Goal: Information Seeking & Learning: Find specific fact

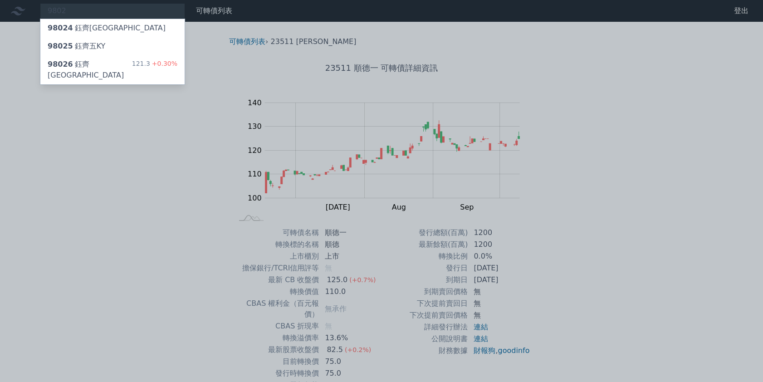
type input "9802"
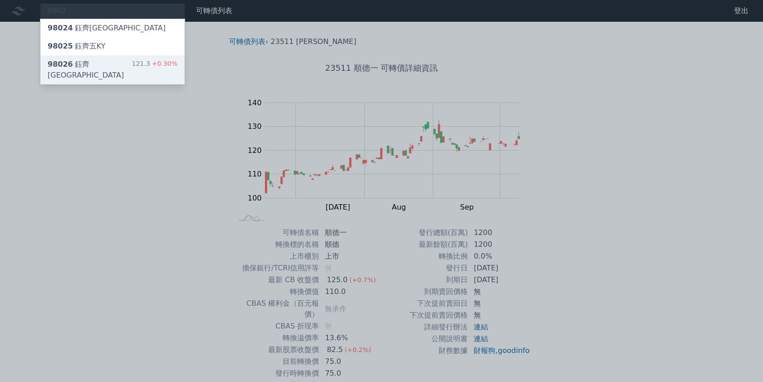
click at [121, 63] on div "98026 鈺[GEOGRAPHIC_DATA] 121.3 +0.30%" at bounding box center [112, 69] width 144 height 29
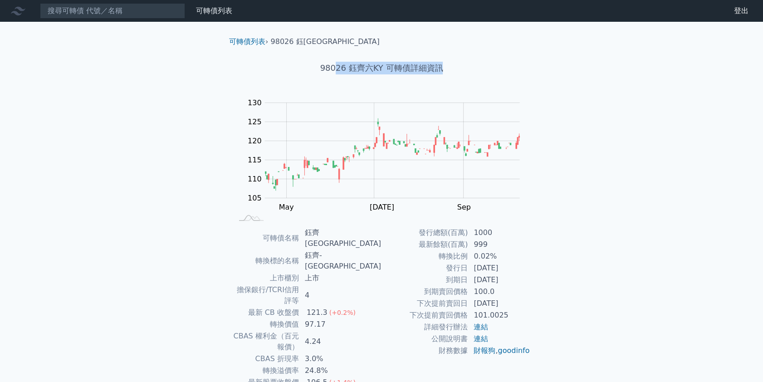
drag, startPoint x: 338, startPoint y: 68, endPoint x: 495, endPoint y: 74, distance: 156.6
click at [470, 73] on h1 "98026 鈺齊六KY 可轉債詳細資訊" at bounding box center [381, 68] width 319 height 13
drag, startPoint x: 495, startPoint y: 74, endPoint x: 501, endPoint y: 78, distance: 6.8
click at [495, 75] on div "98026 鈺齊六KY 可轉債詳細資訊" at bounding box center [381, 68] width 319 height 42
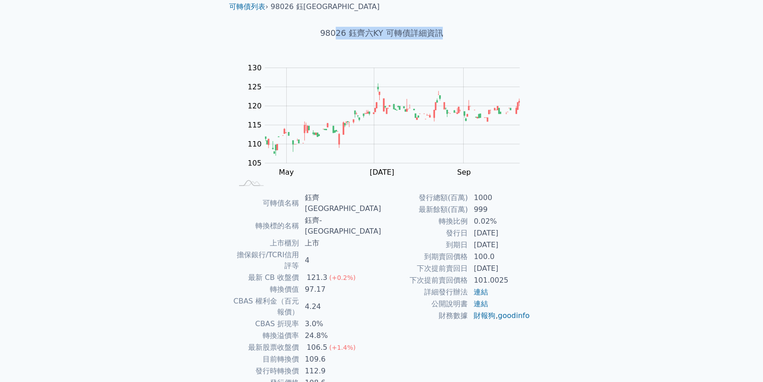
scroll to position [38, 0]
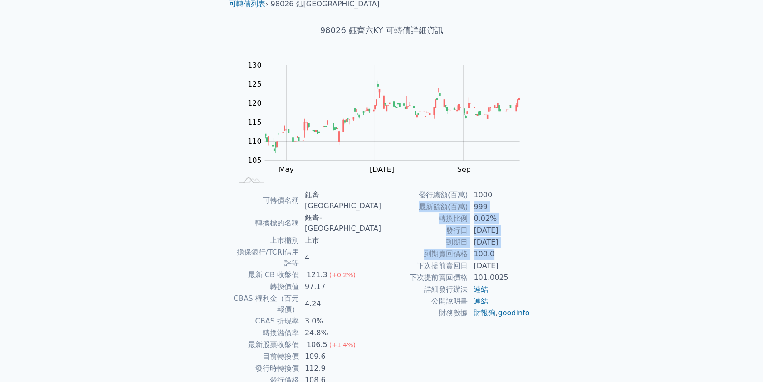
drag, startPoint x: 506, startPoint y: 192, endPoint x: 528, endPoint y: 258, distance: 70.4
click at [527, 258] on tbody "發行總額(百萬) 1000 最新餘額(百萬) 999 轉換比例 0.02% 發行日 [DATE] 到期日 [DATE] 到期賣回價格 100.0 下次提前賣回…" at bounding box center [455, 254] width 149 height 130
click at [528, 258] on td "100.0" at bounding box center [499, 254] width 62 height 12
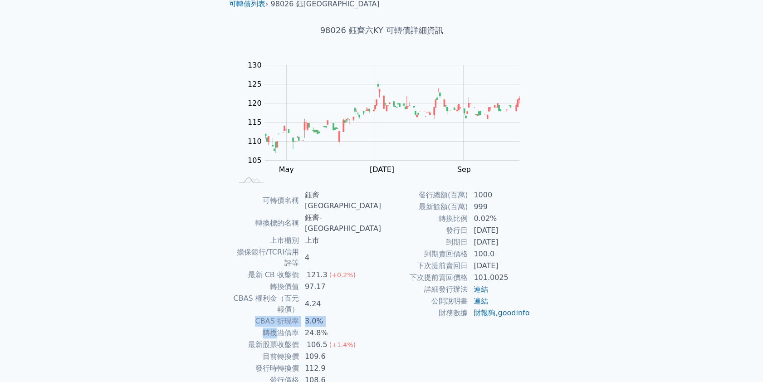
drag, startPoint x: 369, startPoint y: 269, endPoint x: 286, endPoint y: 286, distance: 85.0
click at [296, 285] on tbody "可轉債名稱 [PERSON_NAME]齊六KY 轉換標的名稱 鈺齊-KY 上市櫃別 上市 擔保銀行/TCRI信用評等 4 最新 CB 收盤價 121.3 (+…" at bounding box center [307, 287] width 149 height 197
click at [285, 327] on td "轉換溢價率" at bounding box center [266, 333] width 67 height 12
drag, startPoint x: 289, startPoint y: 309, endPoint x: 348, endPoint y: 314, distance: 59.2
click at [348, 351] on tr "目前轉換價 109.6" at bounding box center [307, 357] width 149 height 12
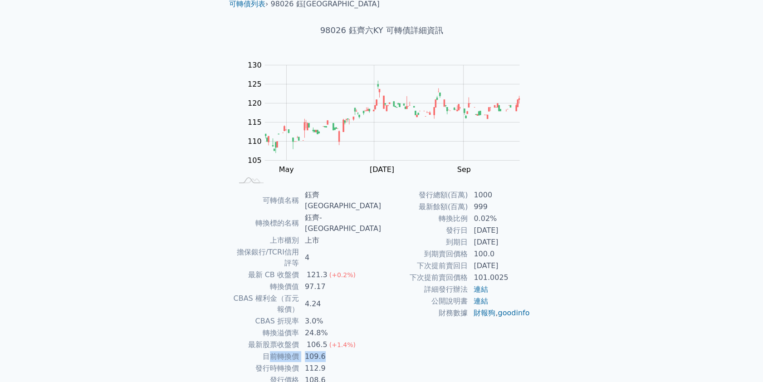
click at [352, 351] on td "109.6" at bounding box center [340, 357] width 82 height 12
drag, startPoint x: 338, startPoint y: 322, endPoint x: 278, endPoint y: 322, distance: 59.9
click at [281, 362] on tr "發行時轉換價 112.9" at bounding box center [307, 368] width 149 height 12
click at [278, 362] on td "發行時轉換價" at bounding box center [266, 368] width 67 height 12
drag, startPoint x: 315, startPoint y: 313, endPoint x: 383, endPoint y: 317, distance: 67.7
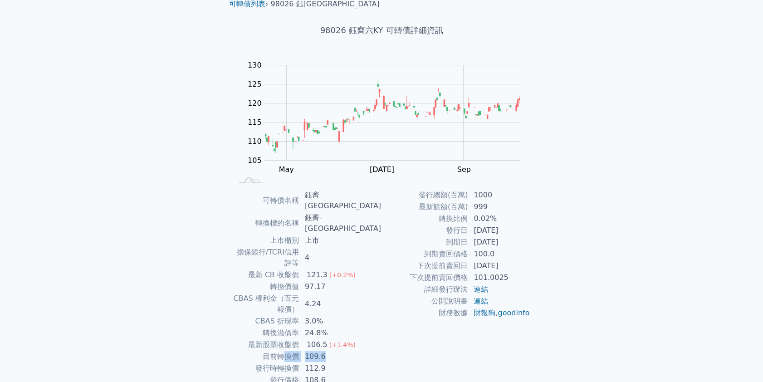
click at [381, 317] on div "可轉債名稱 [PERSON_NAME]齊六KY 轉換標的名稱 鈺齊-KY 上市櫃別 上市 擔保銀行/TCRI信用評等 4 最新 CB 收盤價 121.3 (+…" at bounding box center [381, 287] width 319 height 197
drag, startPoint x: 251, startPoint y: 226, endPoint x: 320, endPoint y: 232, distance: 69.7
click at [319, 246] on tr "擔保銀行/TCRI信用評等 4" at bounding box center [307, 257] width 149 height 23
click at [321, 246] on td "4" at bounding box center [340, 257] width 82 height 23
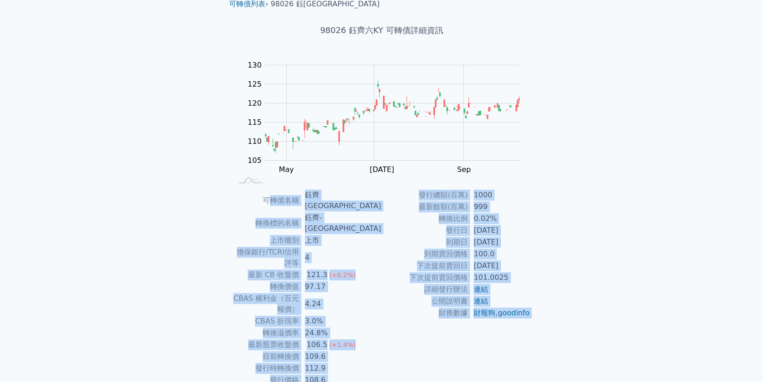
drag, startPoint x: 287, startPoint y: 197, endPoint x: 544, endPoint y: 354, distance: 301.0
click at [535, 351] on div "可轉債列表 › 98026 鈺齊[GEOGRAPHIC_DATA] 98026 鈺齊六KY 可轉債詳細資訊 Zoom Out 105 95 100 105 1…" at bounding box center [381, 205] width 319 height 442
click at [533, 330] on div "可轉債名稱 [PERSON_NAME]齊六KY 轉換標的名稱 鈺齊-KY 上市櫃別 上市 擔保銀行/TCRI信用評等 4 最新 CB 收盤價 121.3 (+…" at bounding box center [381, 287] width 319 height 197
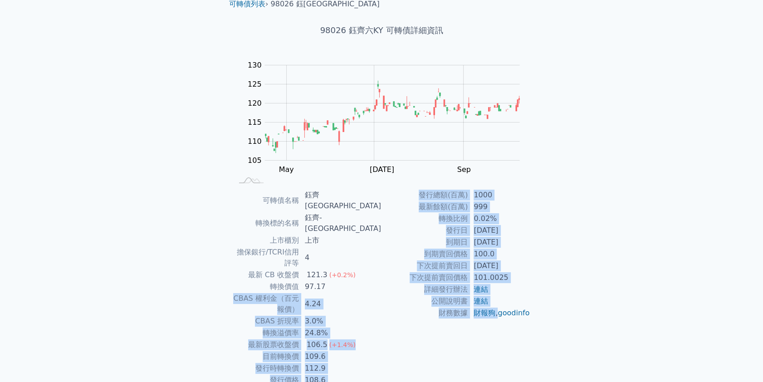
drag, startPoint x: 512, startPoint y: 309, endPoint x: 266, endPoint y: 240, distance: 255.3
click at [312, 251] on div "可轉債名稱 [PERSON_NAME]齊六KY 轉換標的名稱 鈺齊-KY 上市櫃別 上市 擔保銀行/TCRI信用評等 4 最新 CB 收盤價 121.3 (+…" at bounding box center [381, 287] width 319 height 197
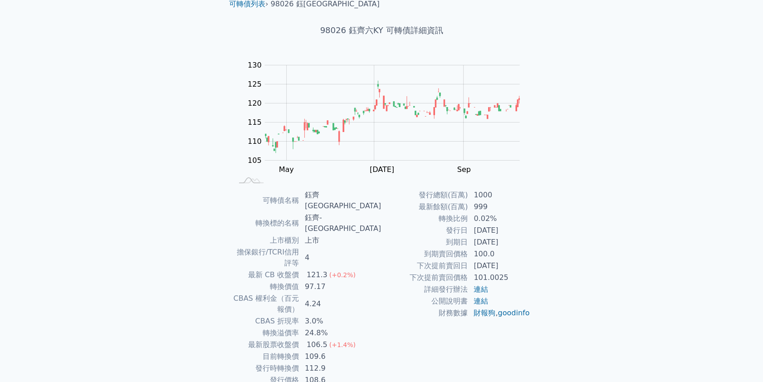
click at [233, 246] on td "擔保銀行/TCRI信用評等" at bounding box center [266, 257] width 67 height 23
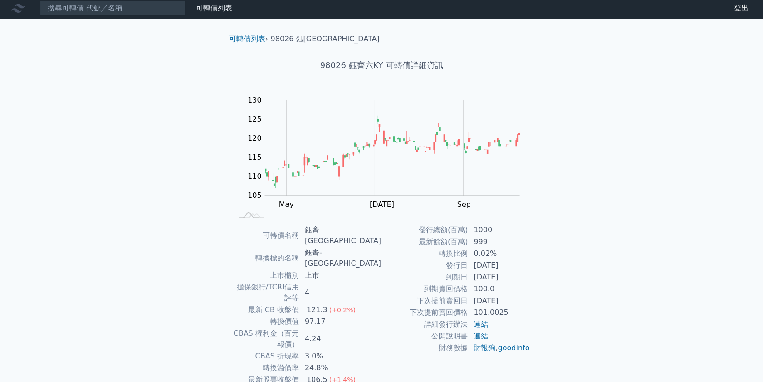
scroll to position [0, 0]
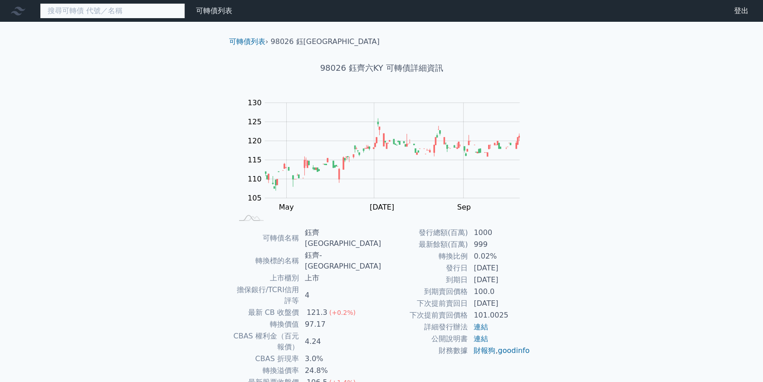
click at [68, 12] on input at bounding box center [112, 10] width 145 height 15
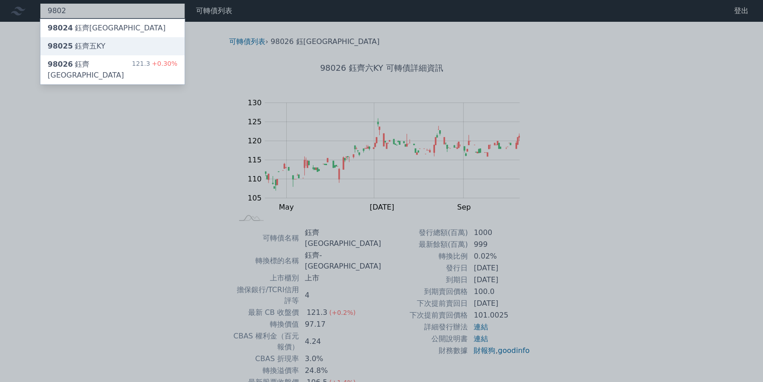
type input "9802"
click at [91, 44] on div "98025 鈺[GEOGRAPHIC_DATA]" at bounding box center [77, 46] width 58 height 11
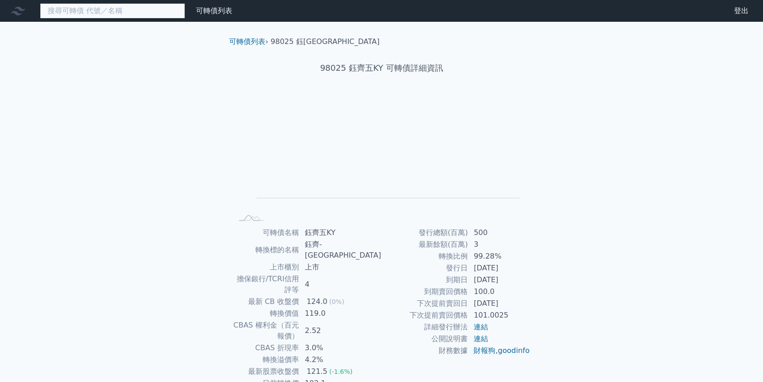
click at [73, 5] on input at bounding box center [112, 10] width 145 height 15
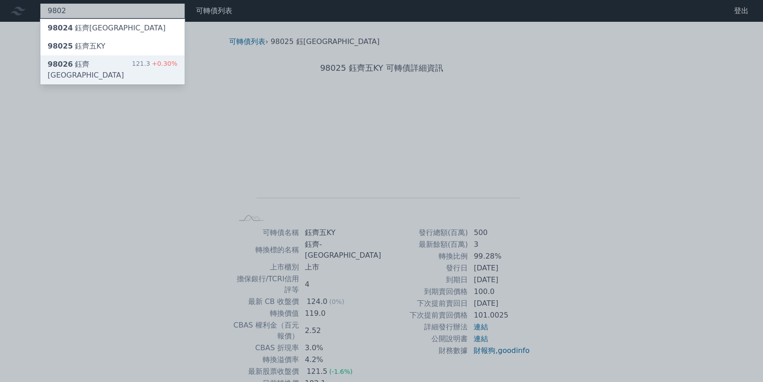
type input "9802"
click at [107, 63] on div "98026 鈺[GEOGRAPHIC_DATA] 121.3 +0.30%" at bounding box center [112, 69] width 144 height 29
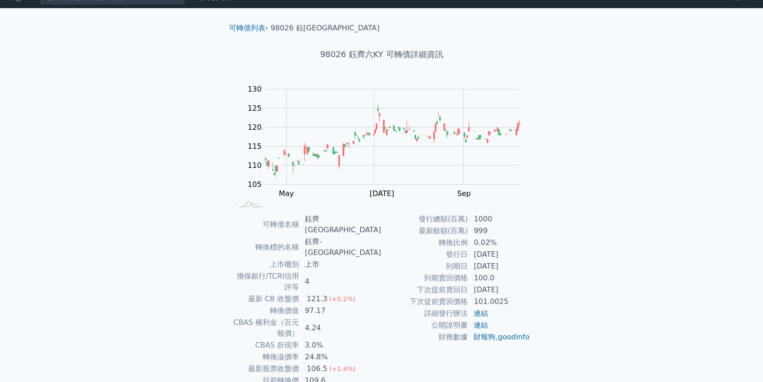
scroll to position [38, 0]
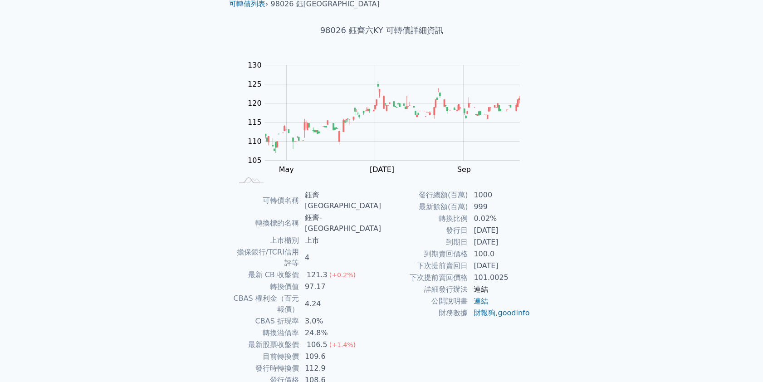
click at [484, 290] on link "連結" at bounding box center [480, 289] width 15 height 9
